Goal: Task Accomplishment & Management: Use online tool/utility

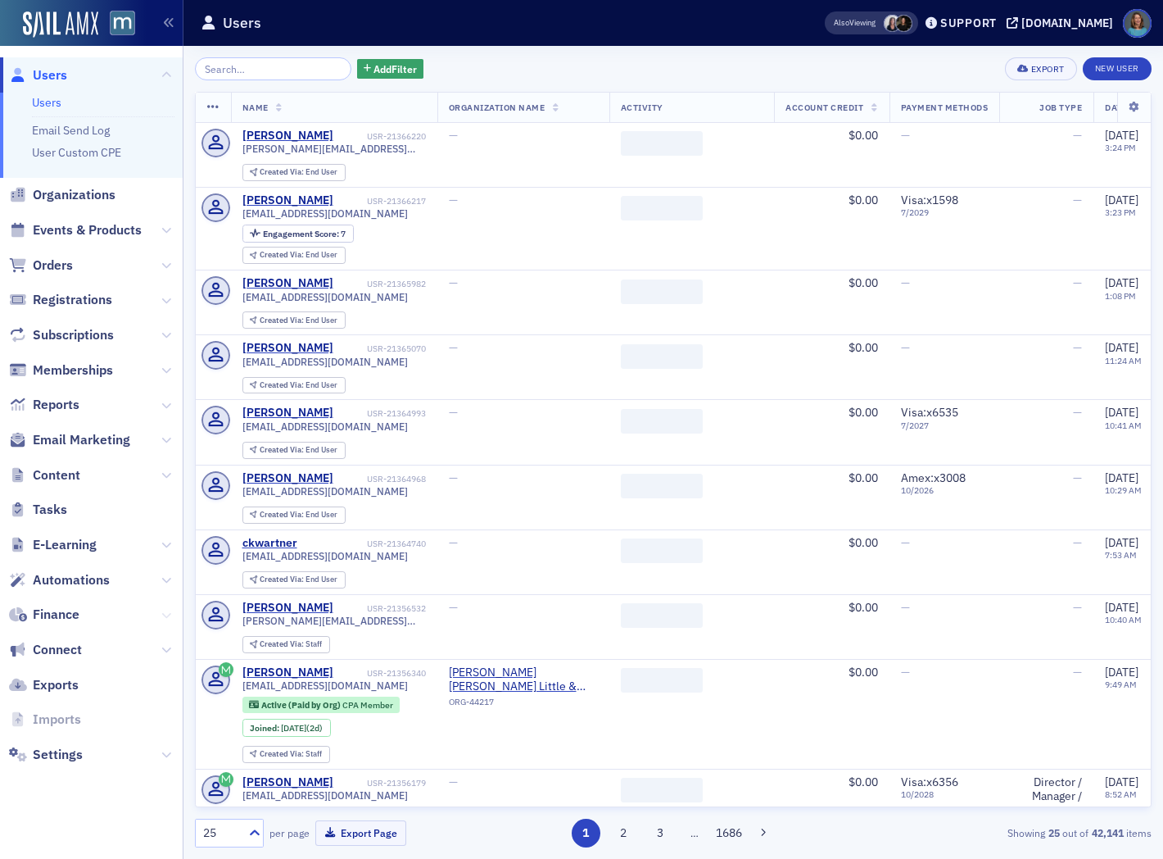
click at [161, 613] on icon at bounding box center [166, 615] width 10 height 10
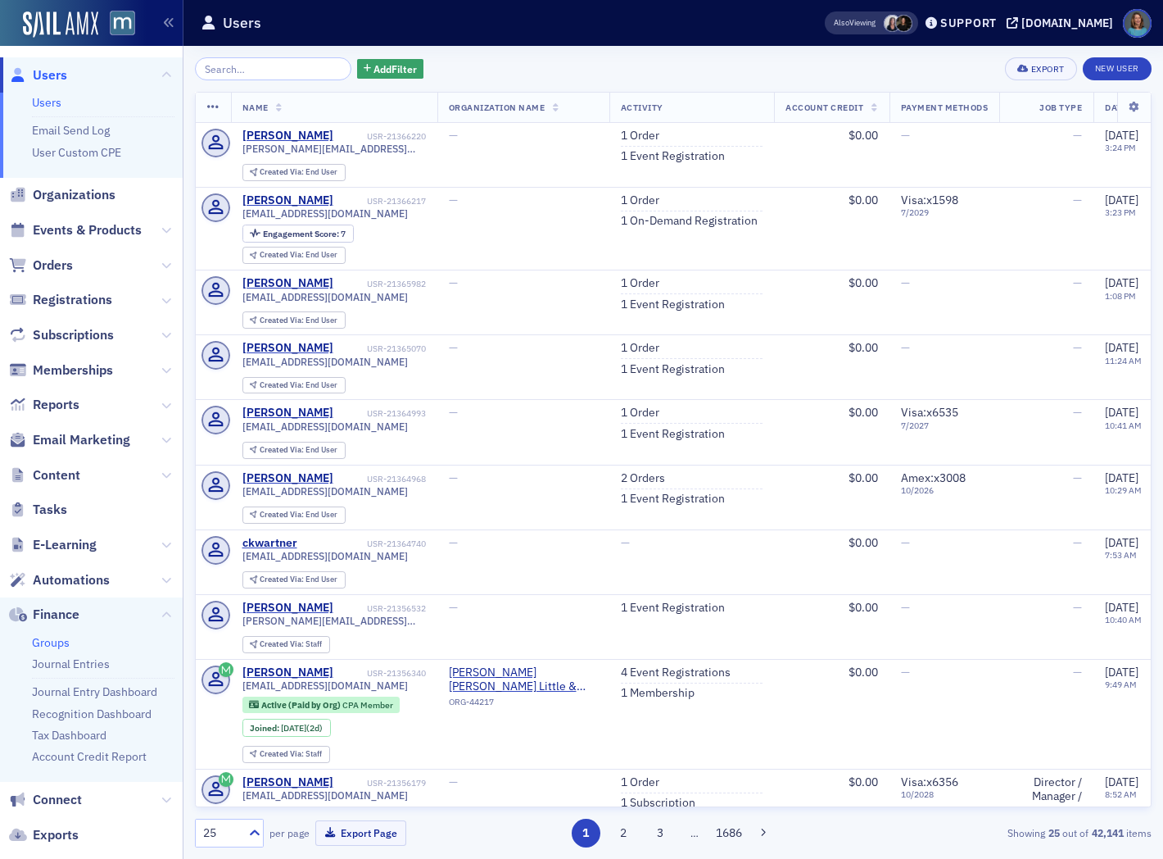
click at [54, 641] on link "Groups" at bounding box center [51, 642] width 38 height 15
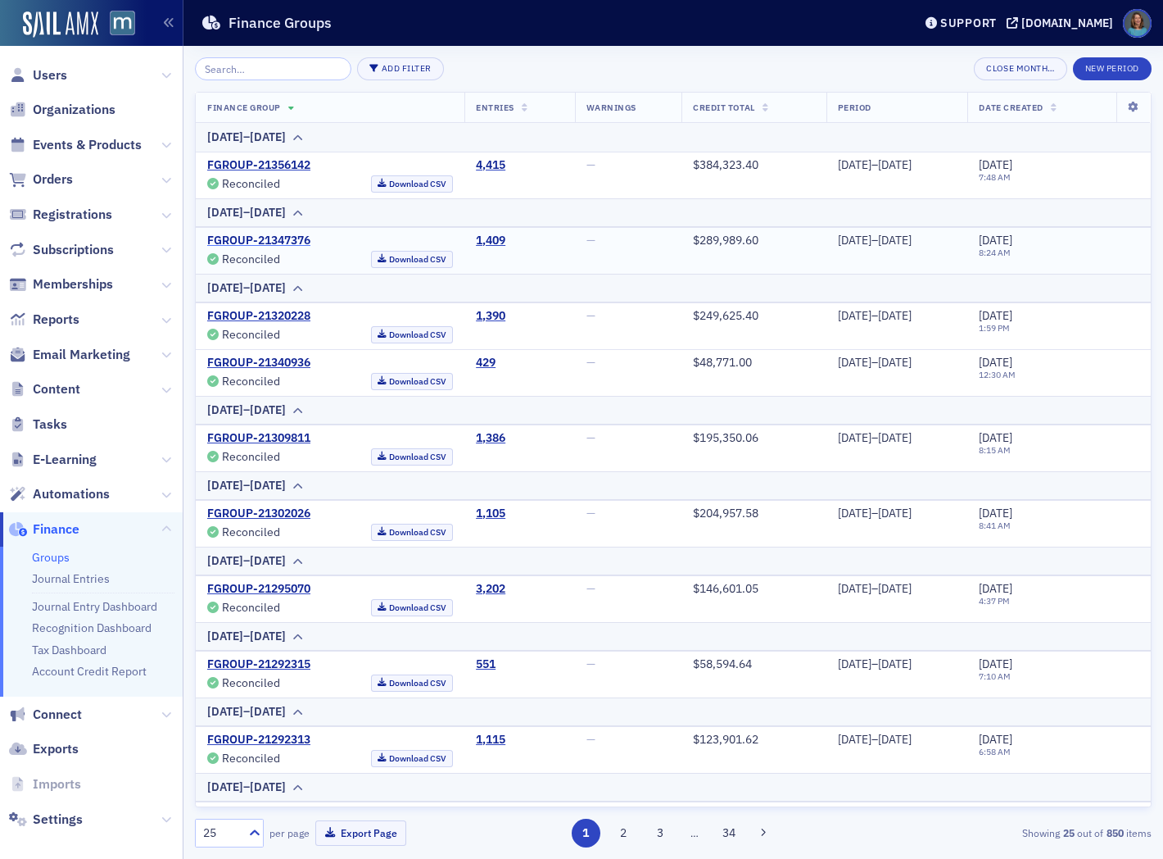
click at [269, 246] on link "FGROUP-21347376" at bounding box center [258, 240] width 103 height 15
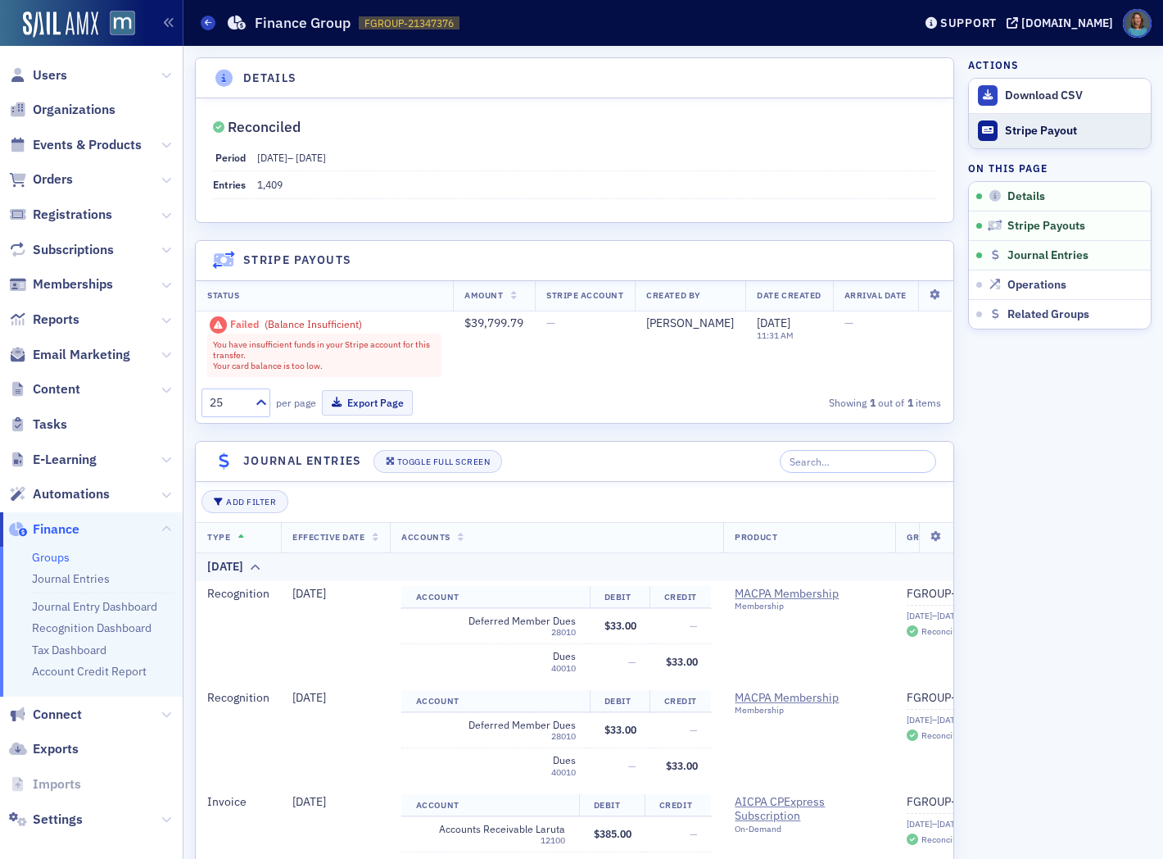
click at [1031, 129] on div "Stripe Payout" at bounding box center [1074, 131] width 138 height 15
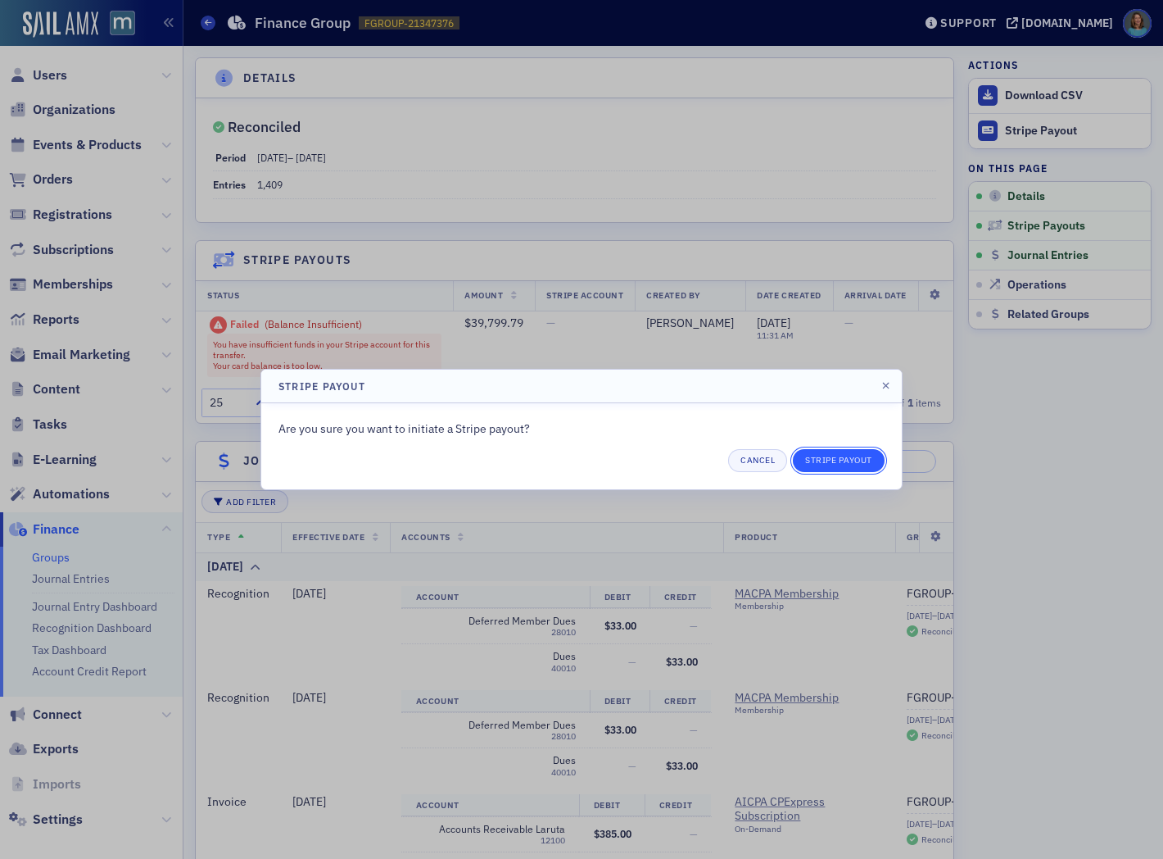
click at [842, 456] on button "Stripe Payout" at bounding box center [839, 460] width 92 height 23
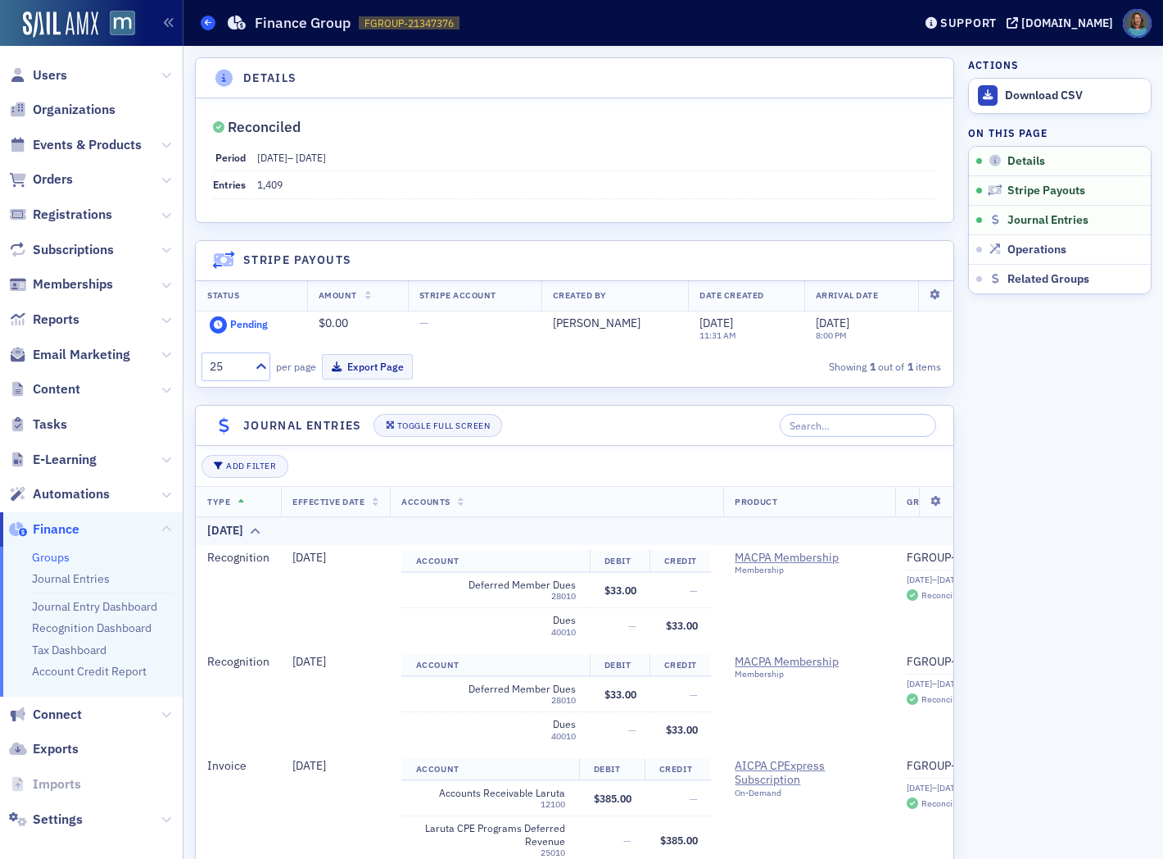
click at [202, 20] on span at bounding box center [208, 23] width 15 height 15
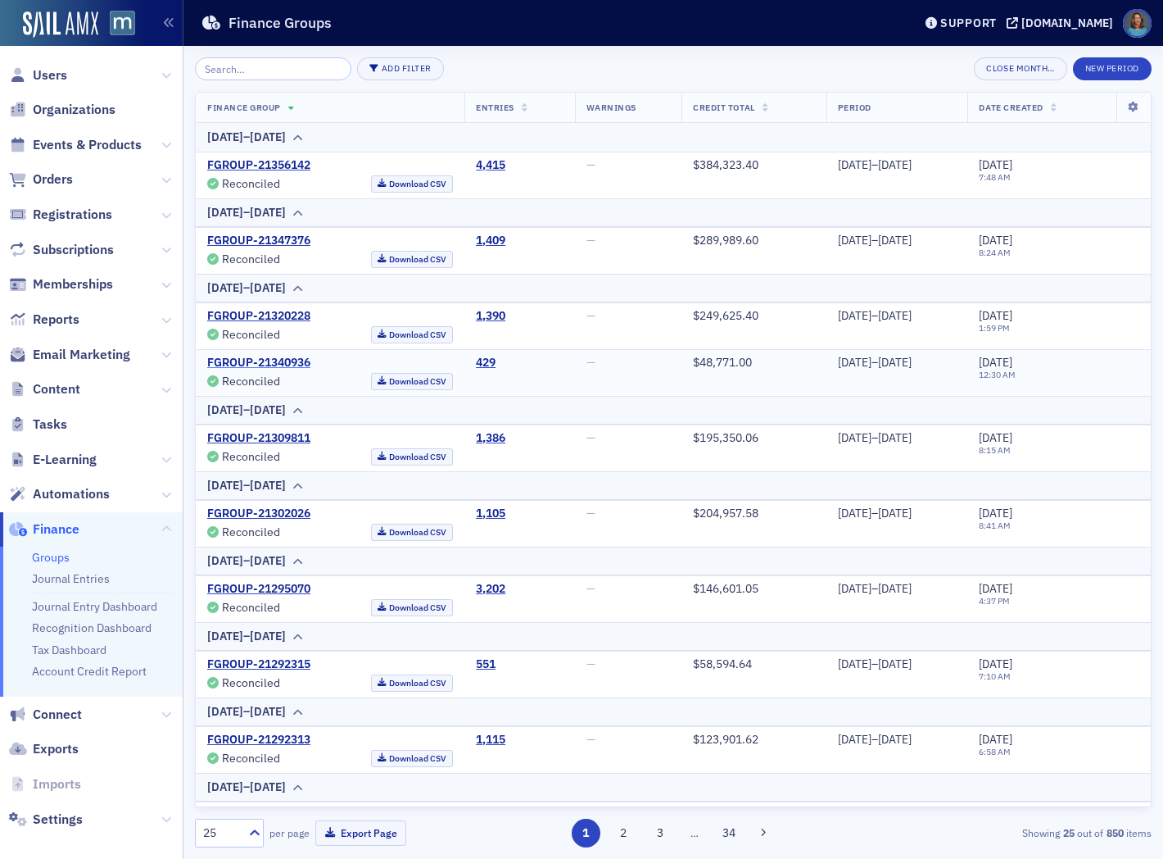
click at [262, 358] on link "FGROUP-21340936" at bounding box center [258, 363] width 103 height 15
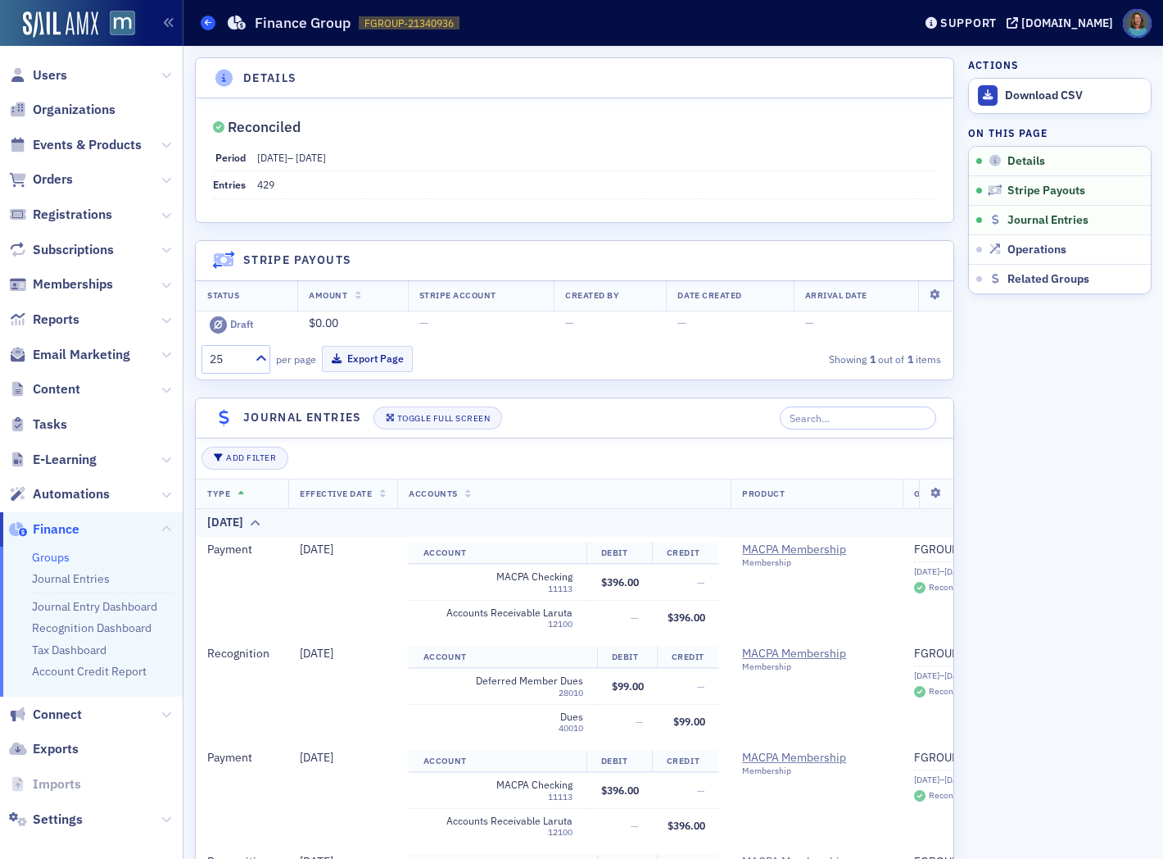
click at [207, 19] on icon at bounding box center [208, 22] width 7 height 7
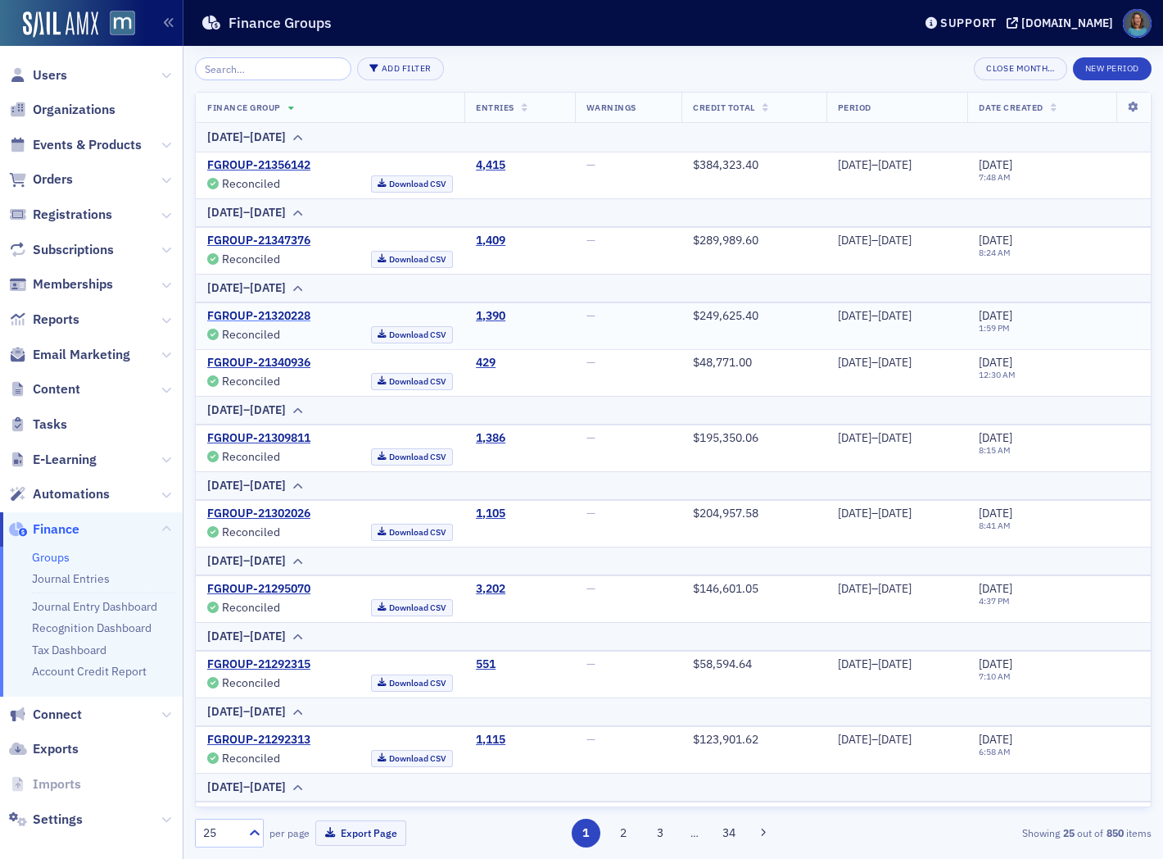
click at [291, 312] on link "FGROUP-21320228" at bounding box center [258, 316] width 103 height 15
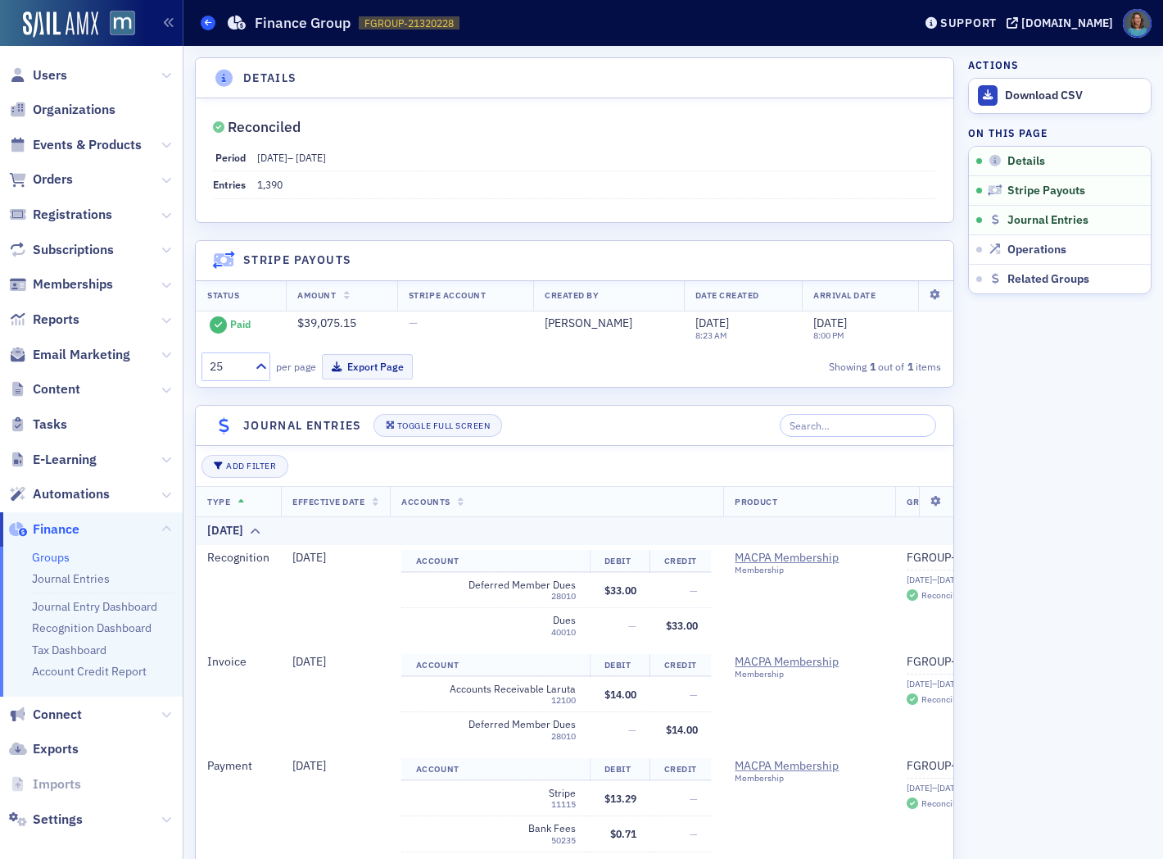
click at [210, 20] on icon at bounding box center [208, 22] width 7 height 7
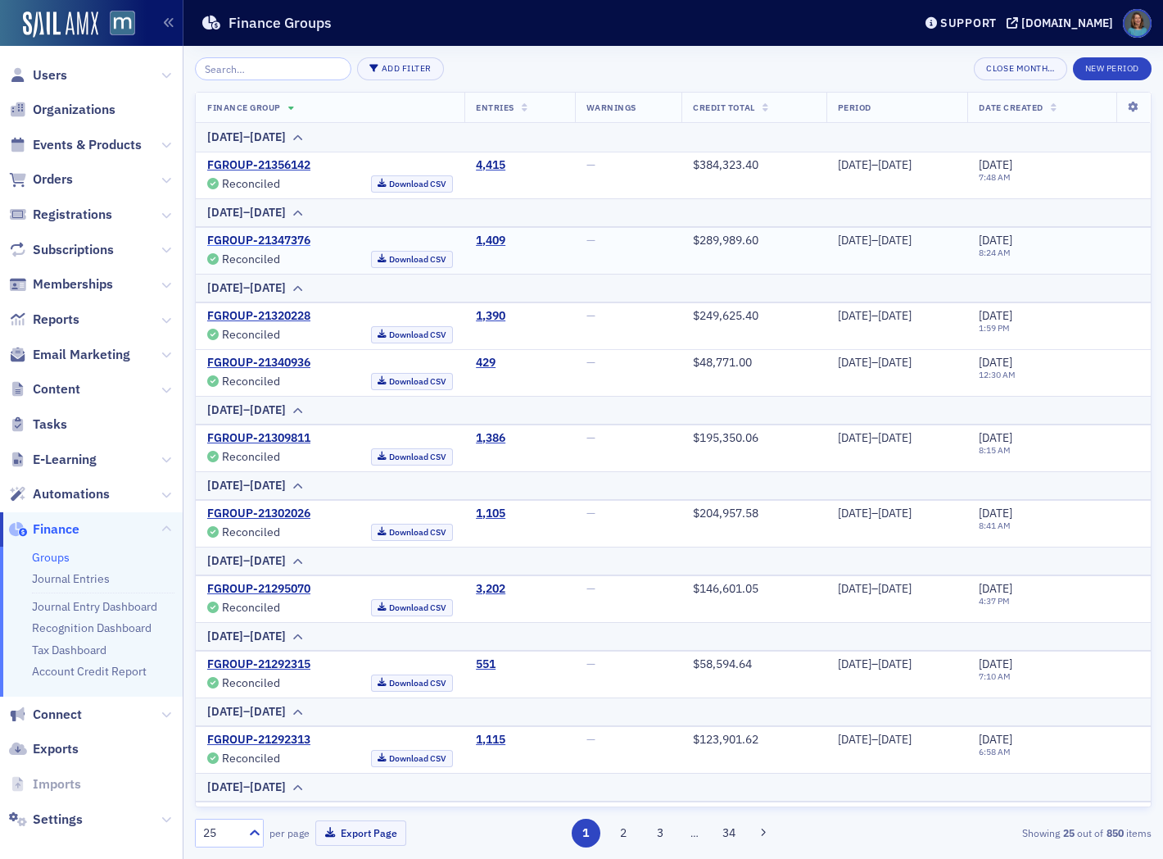
click at [274, 241] on link "FGROUP-21347376" at bounding box center [258, 240] width 103 height 15
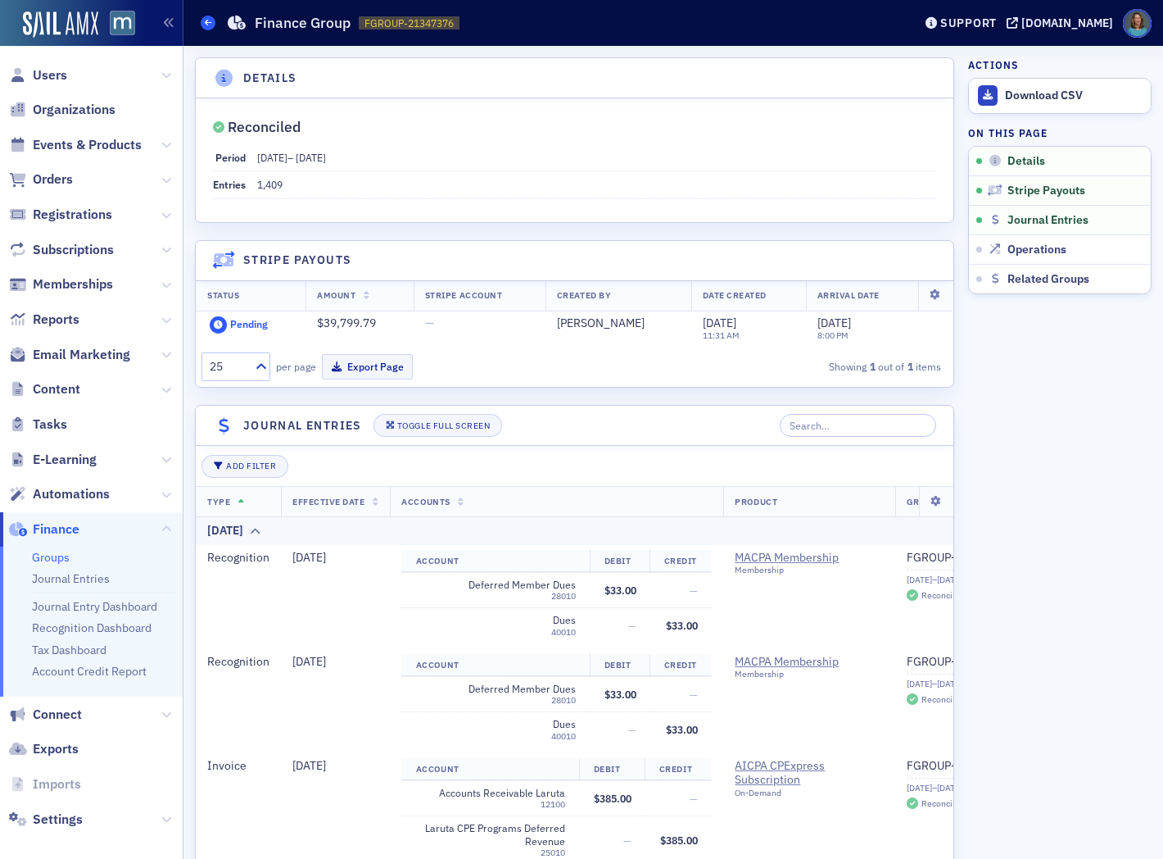
click at [213, 25] on span at bounding box center [208, 23] width 15 height 15
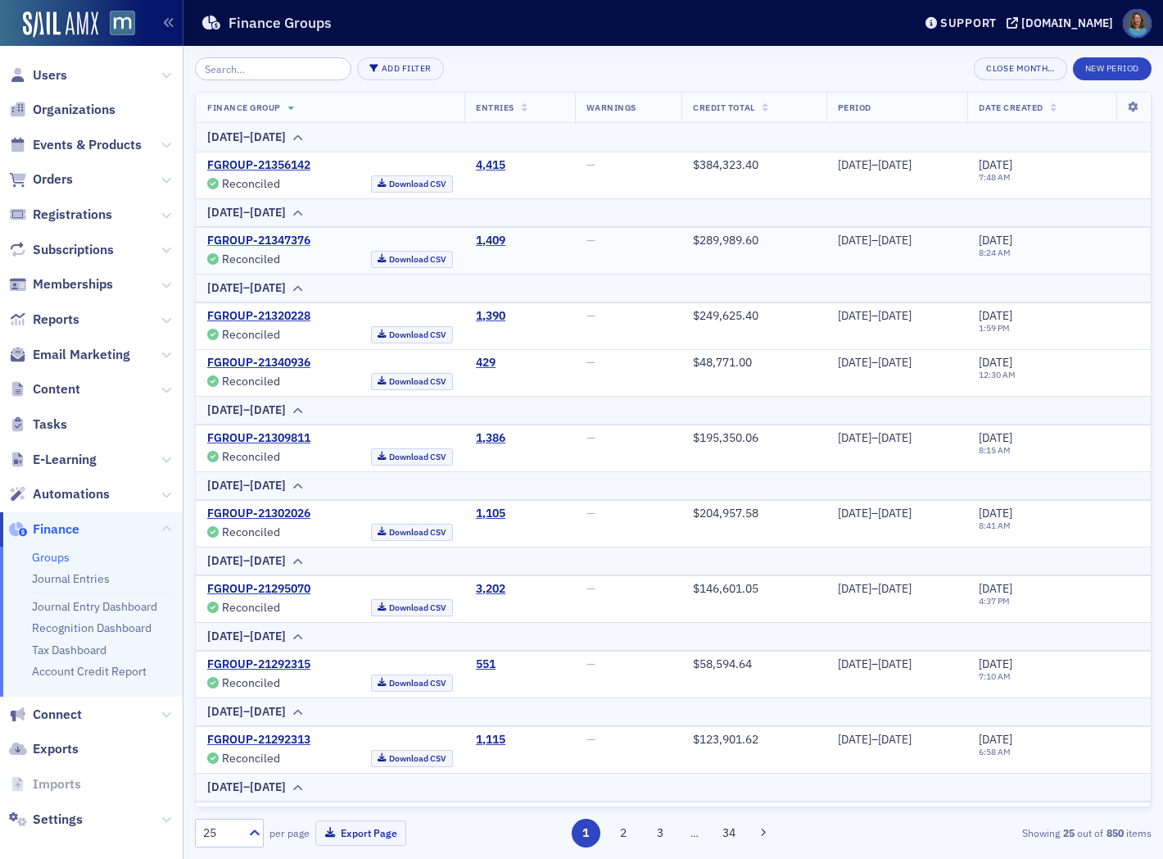
click at [274, 238] on link "FGROUP-21347376" at bounding box center [258, 240] width 103 height 15
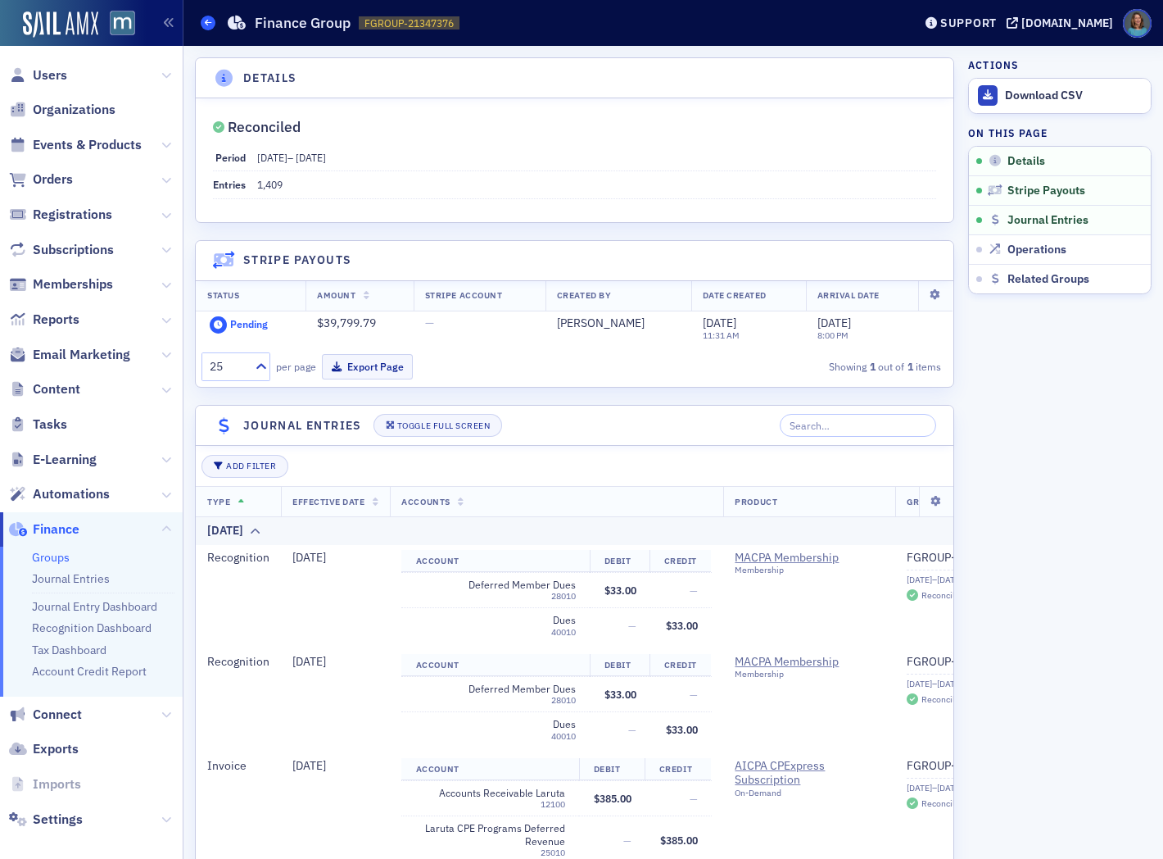
click at [206, 17] on span at bounding box center [208, 23] width 15 height 15
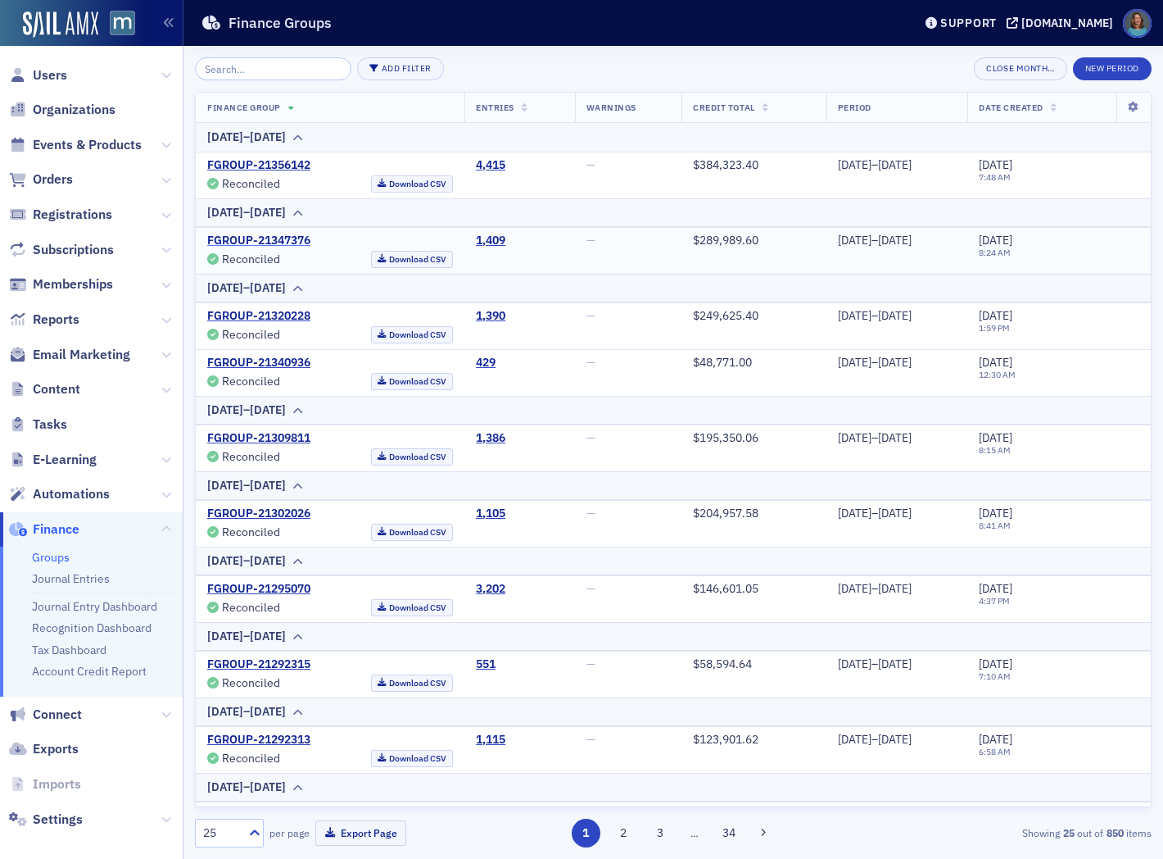
click at [240, 238] on link "FGROUP-21347376" at bounding box center [258, 240] width 103 height 15
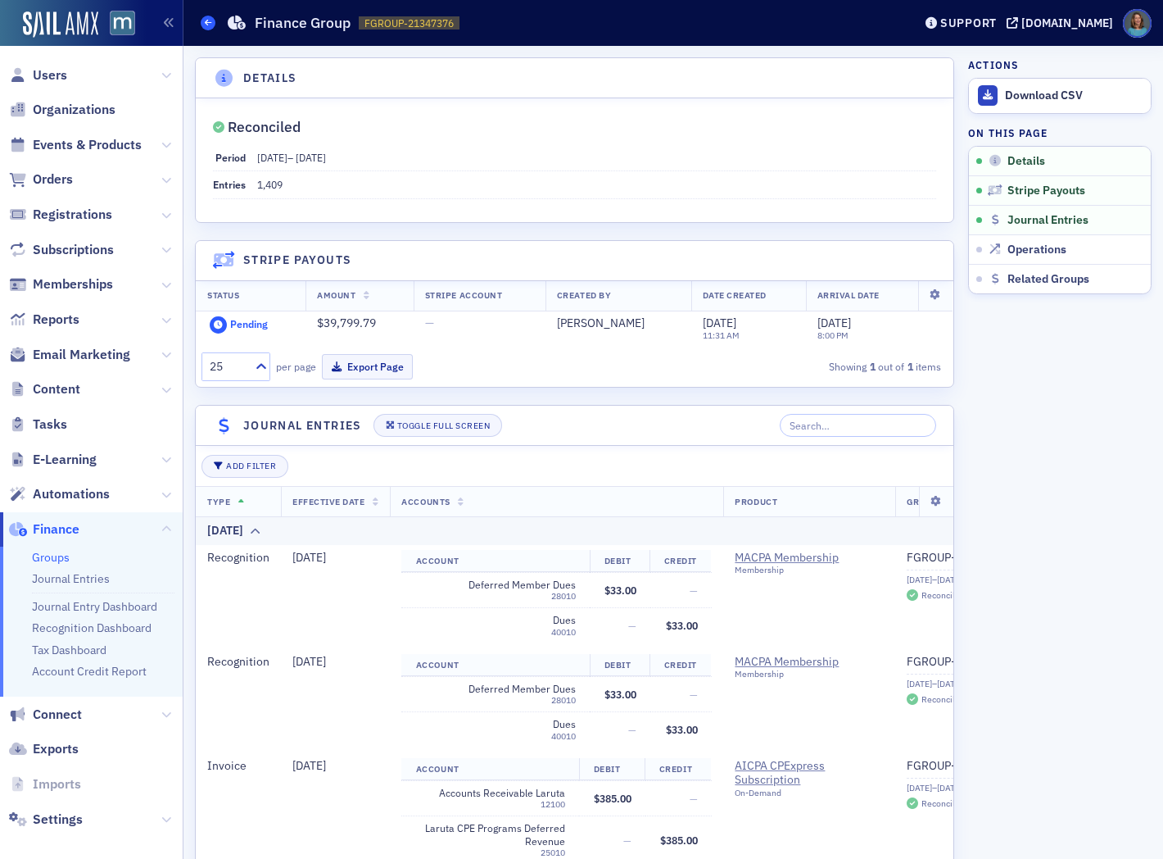
click at [209, 20] on icon at bounding box center [208, 22] width 7 height 7
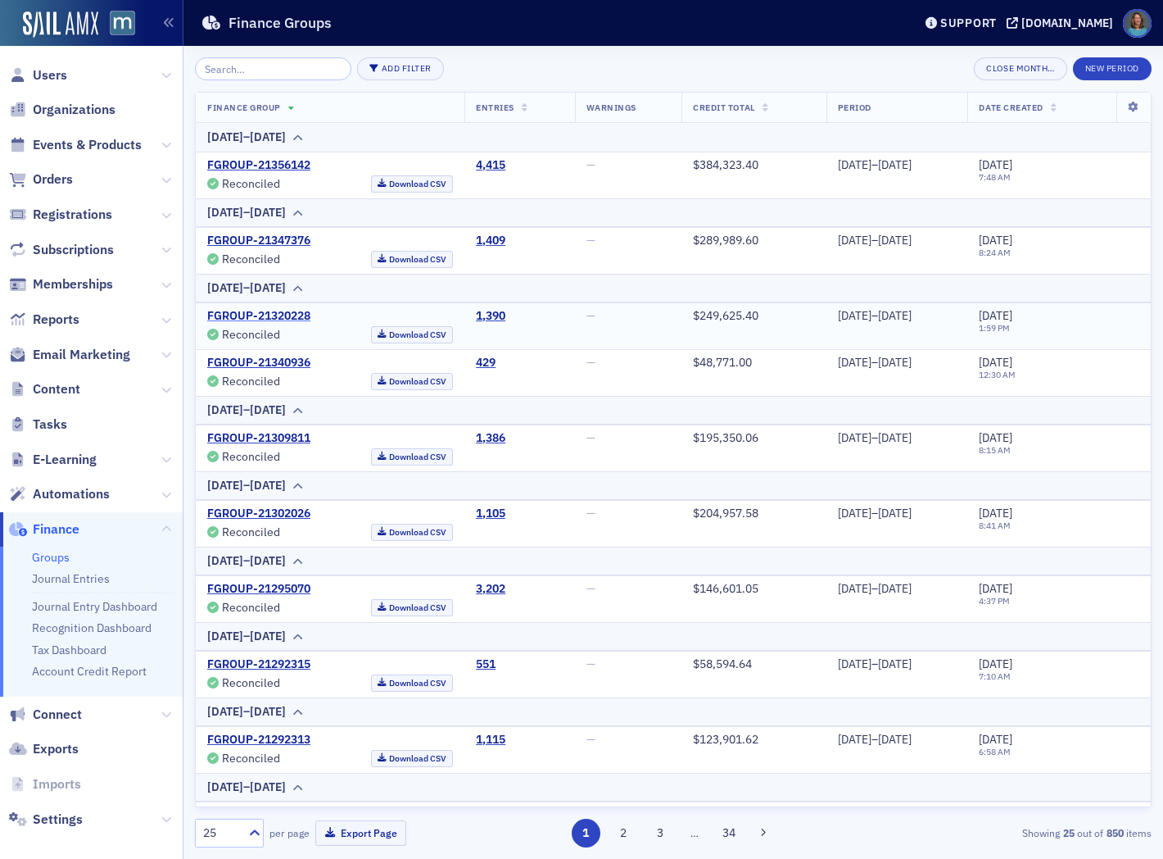
click at [243, 315] on link "FGROUP-21320228" at bounding box center [258, 316] width 103 height 15
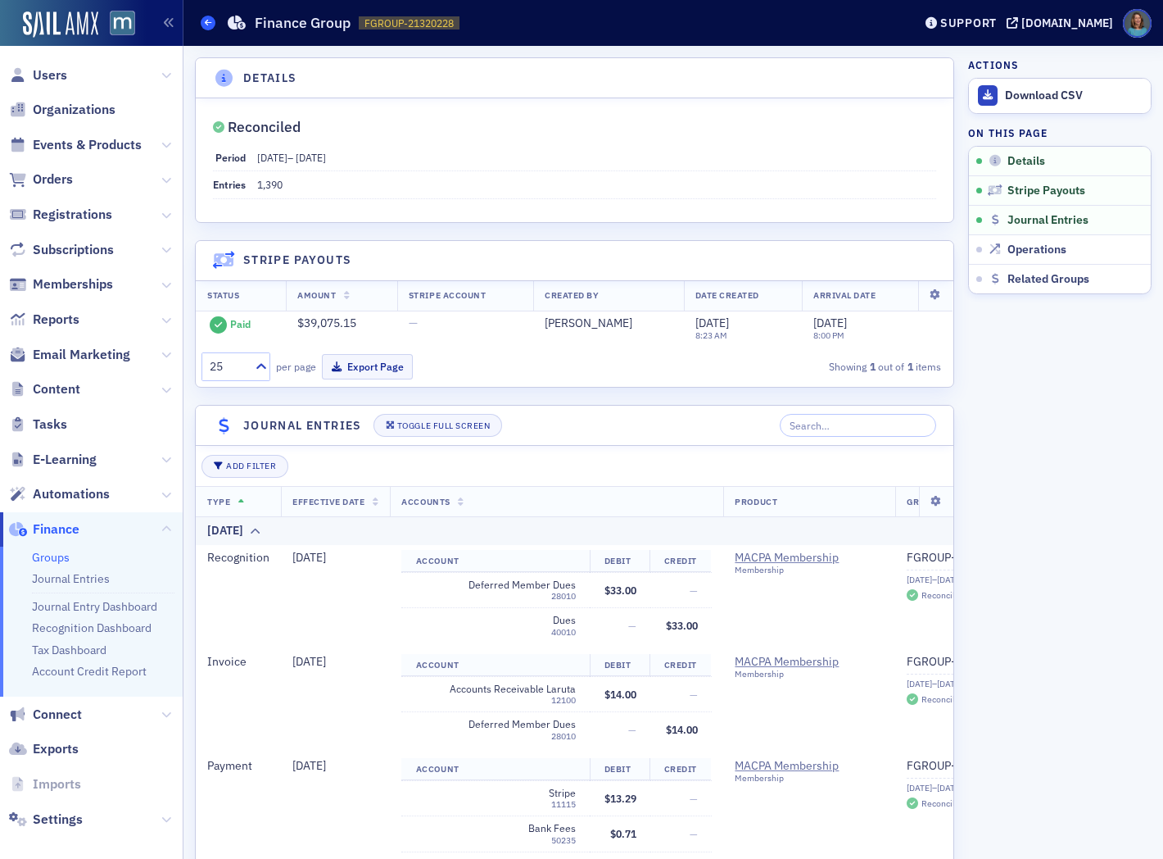
click at [205, 22] on icon at bounding box center [208, 22] width 7 height 7
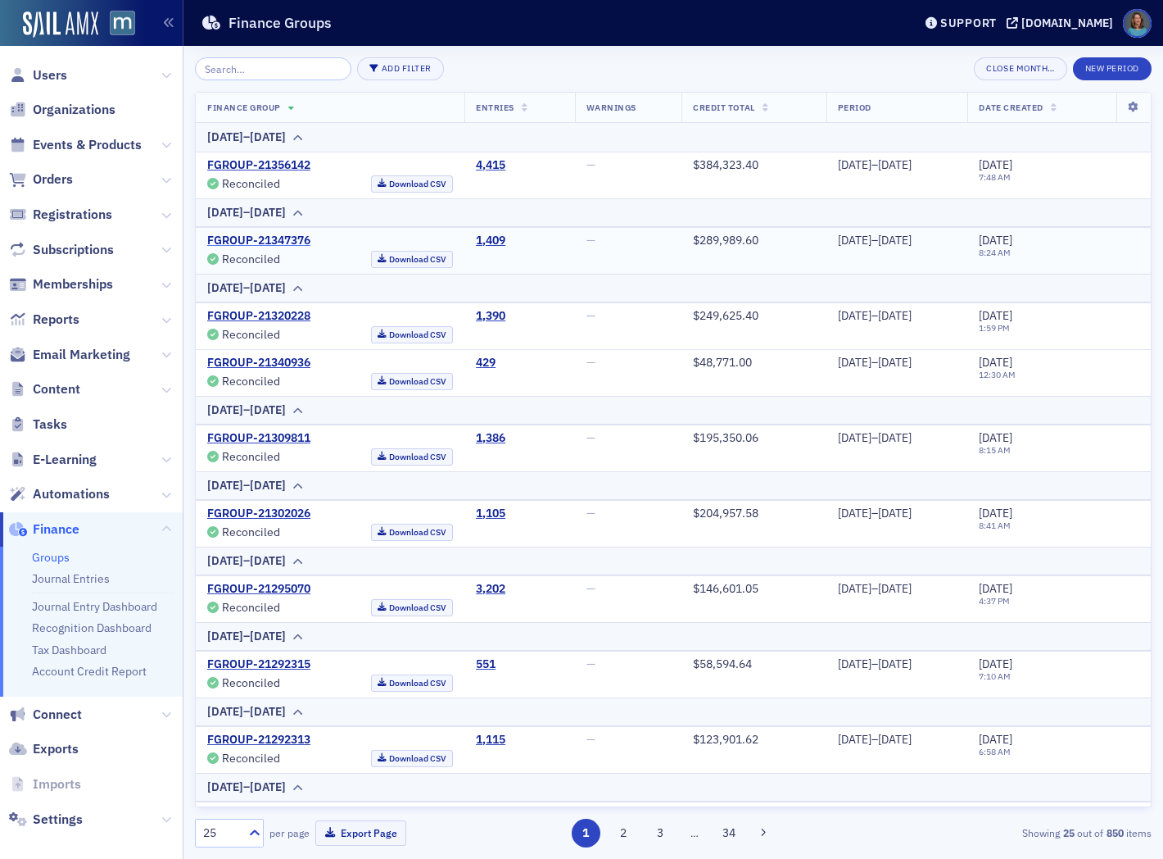
click at [265, 243] on link "FGROUP-21347376" at bounding box center [258, 240] width 103 height 15
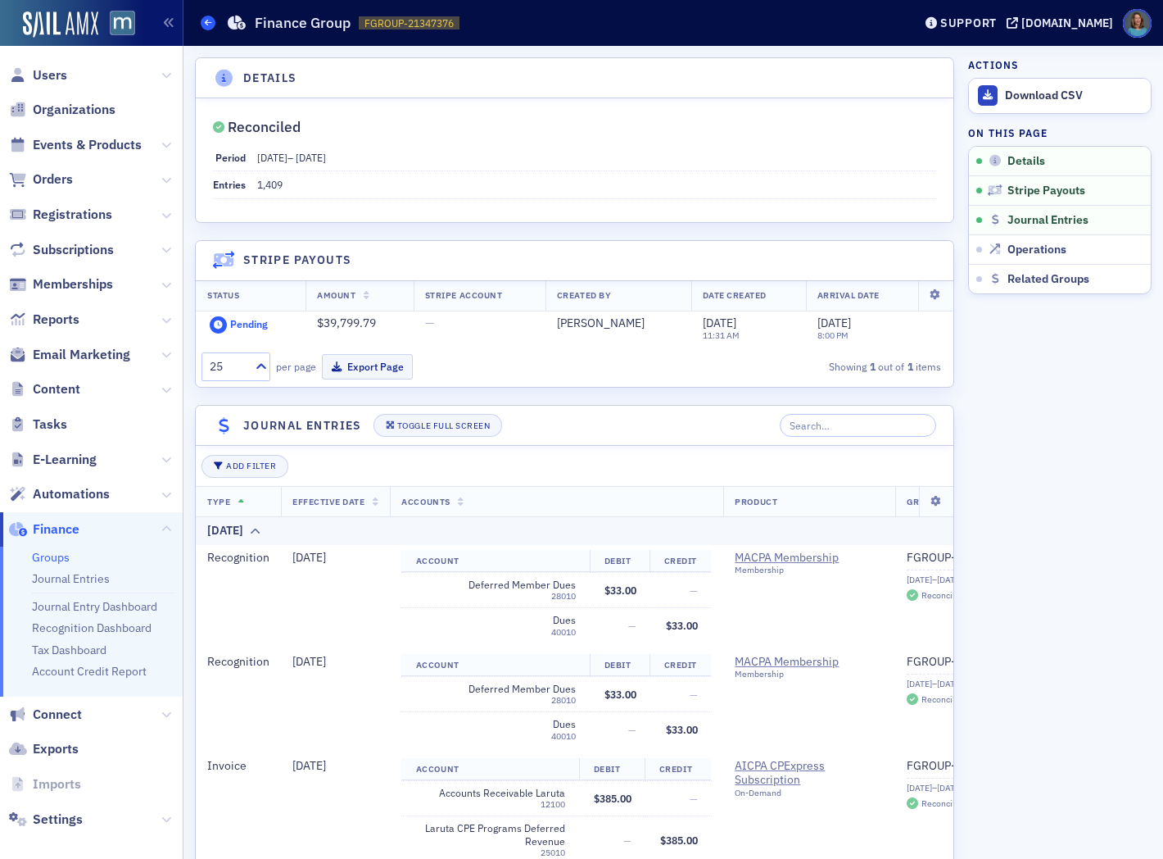
click at [215, 25] on span at bounding box center [208, 23] width 15 height 15
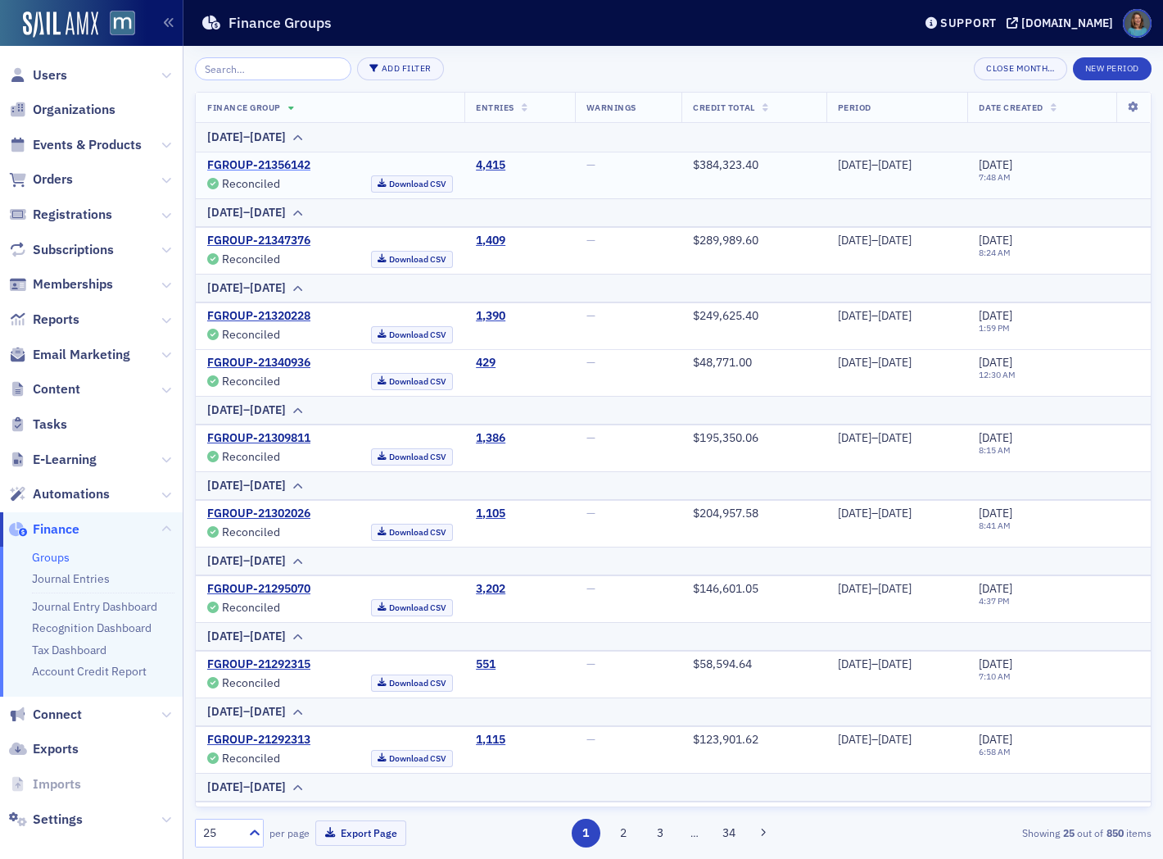
click at [301, 165] on link "FGROUP-21356142" at bounding box center [258, 165] width 103 height 15
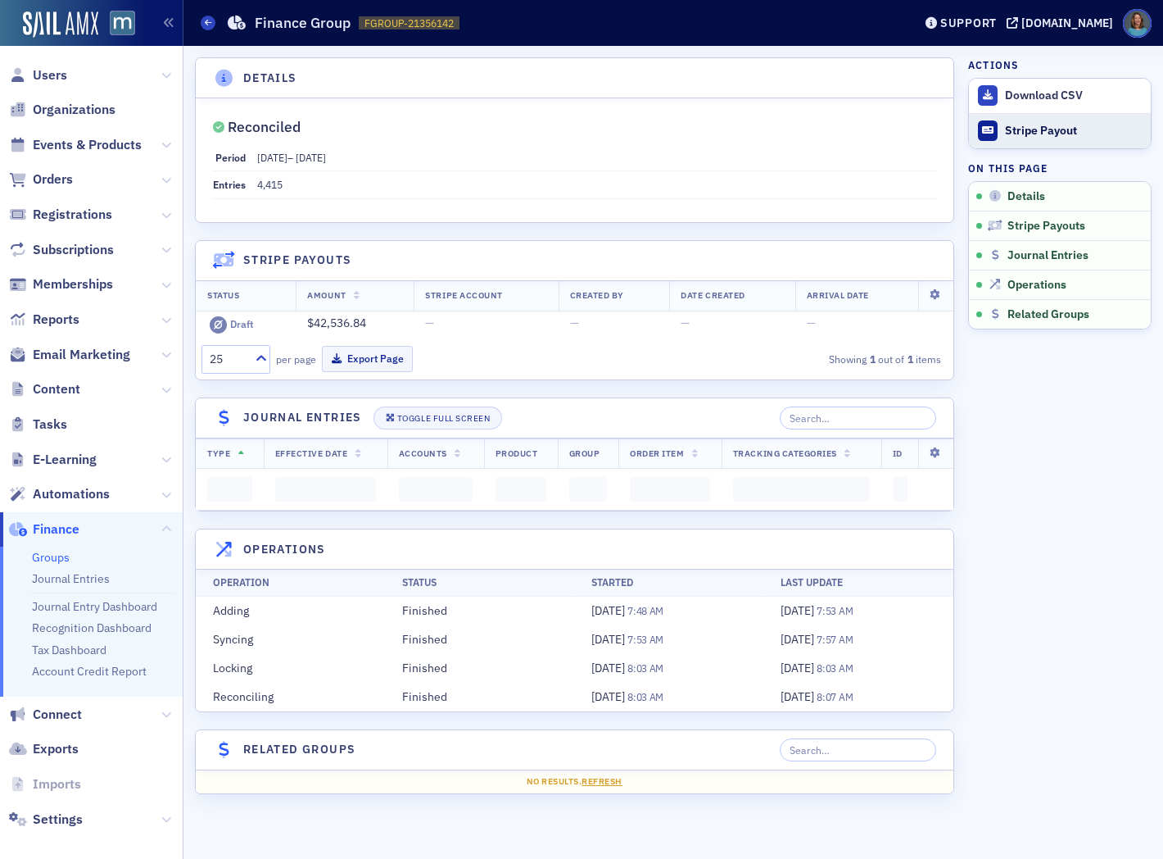
click at [1026, 132] on div "Stripe Payout" at bounding box center [1074, 131] width 138 height 15
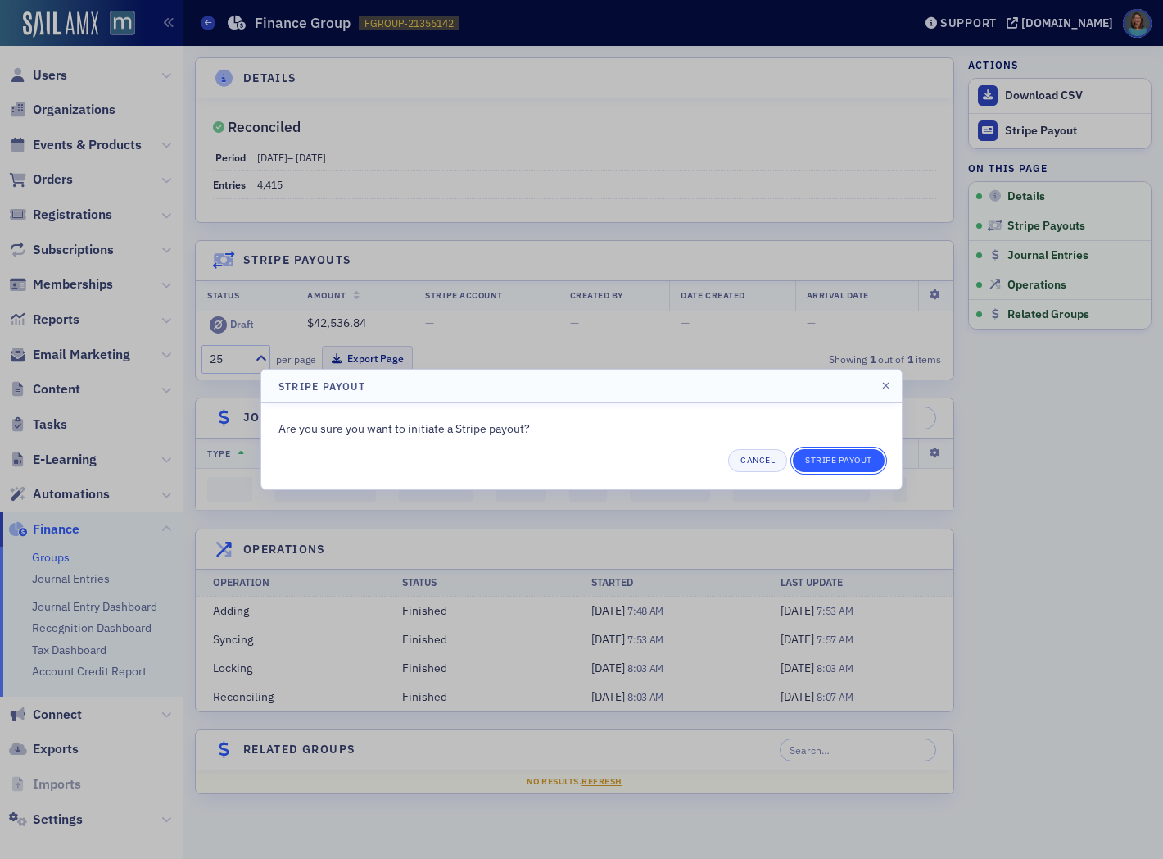
click at [827, 460] on button "Stripe Payout" at bounding box center [839, 460] width 92 height 23
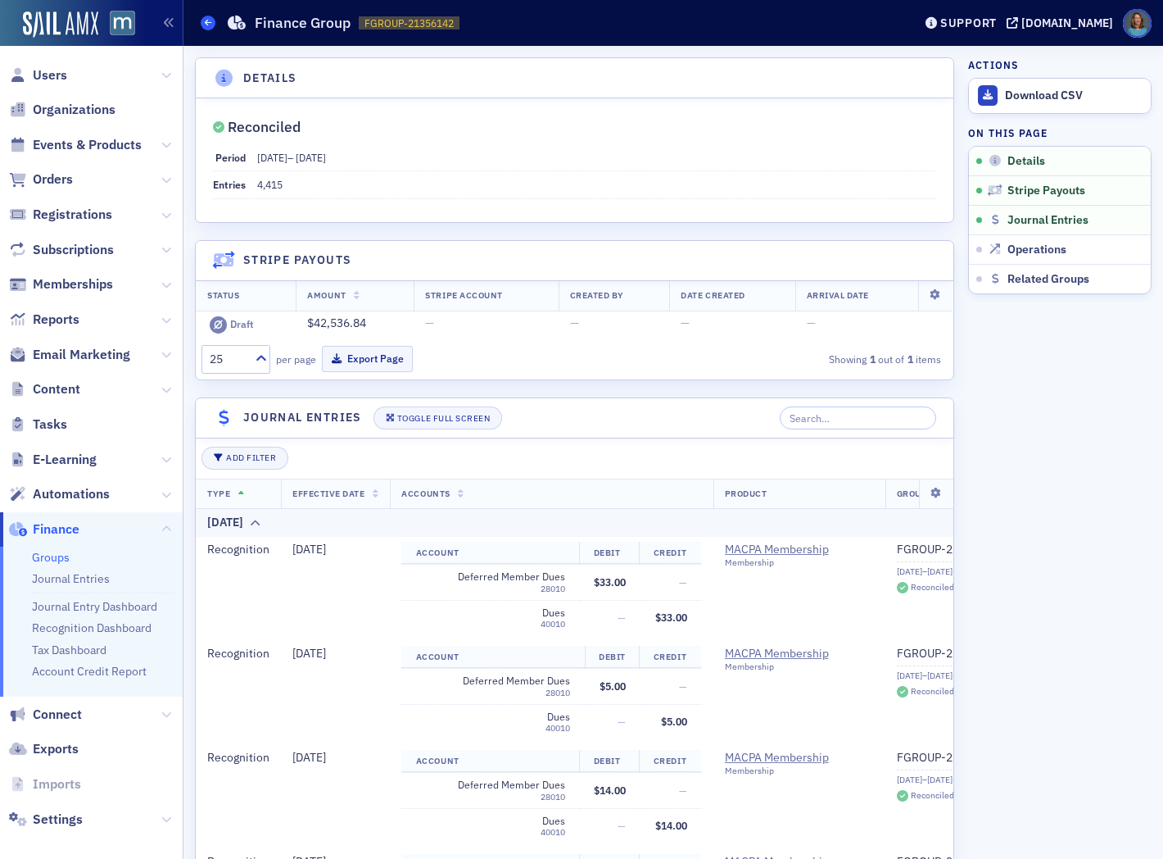
click at [202, 19] on span at bounding box center [208, 23] width 15 height 15
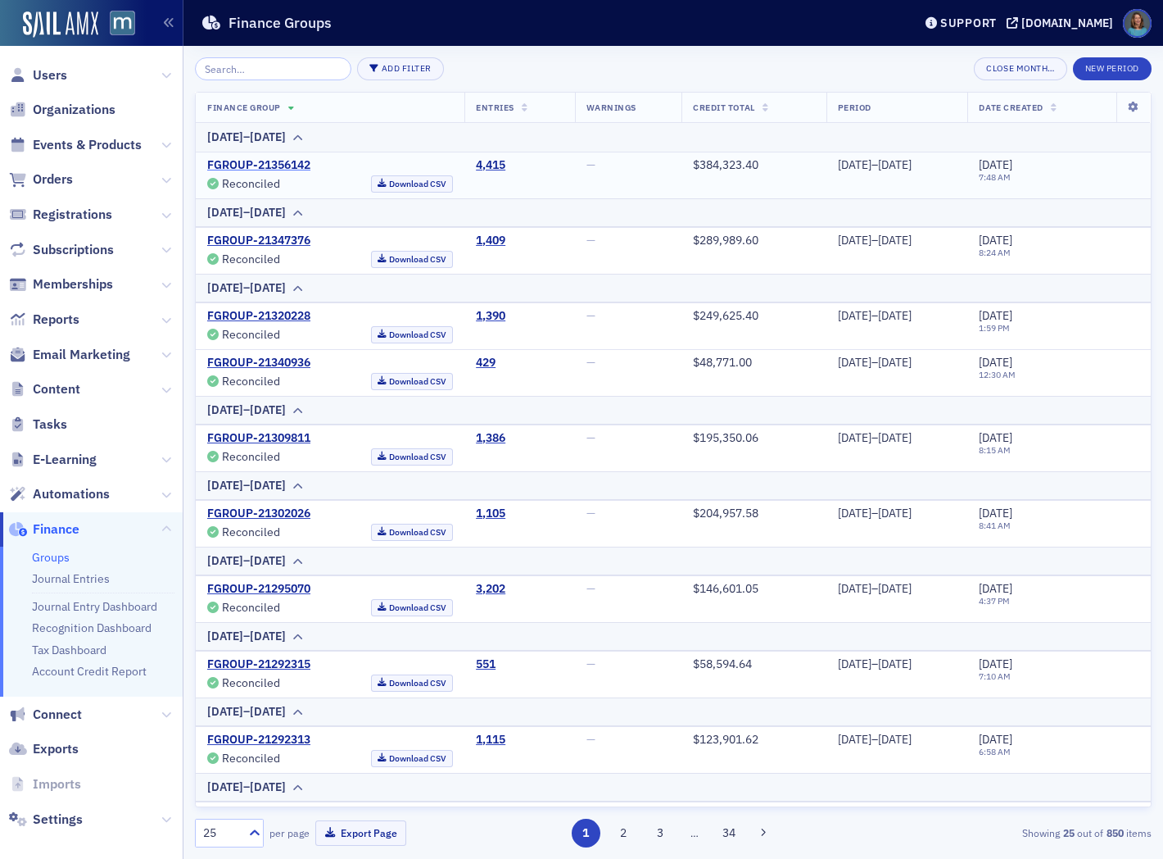
click at [293, 161] on link "FGROUP-21356142" at bounding box center [258, 165] width 103 height 15
